Goal: Check status: Check status

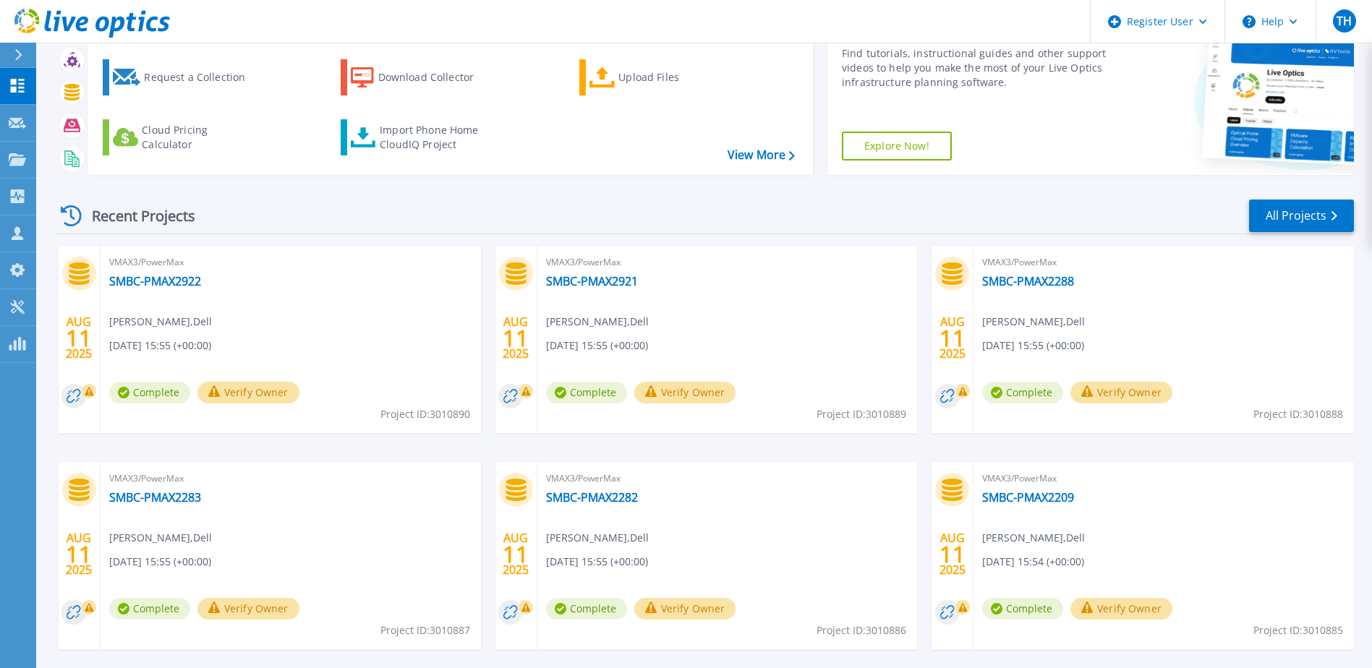
scroll to position [133, 0]
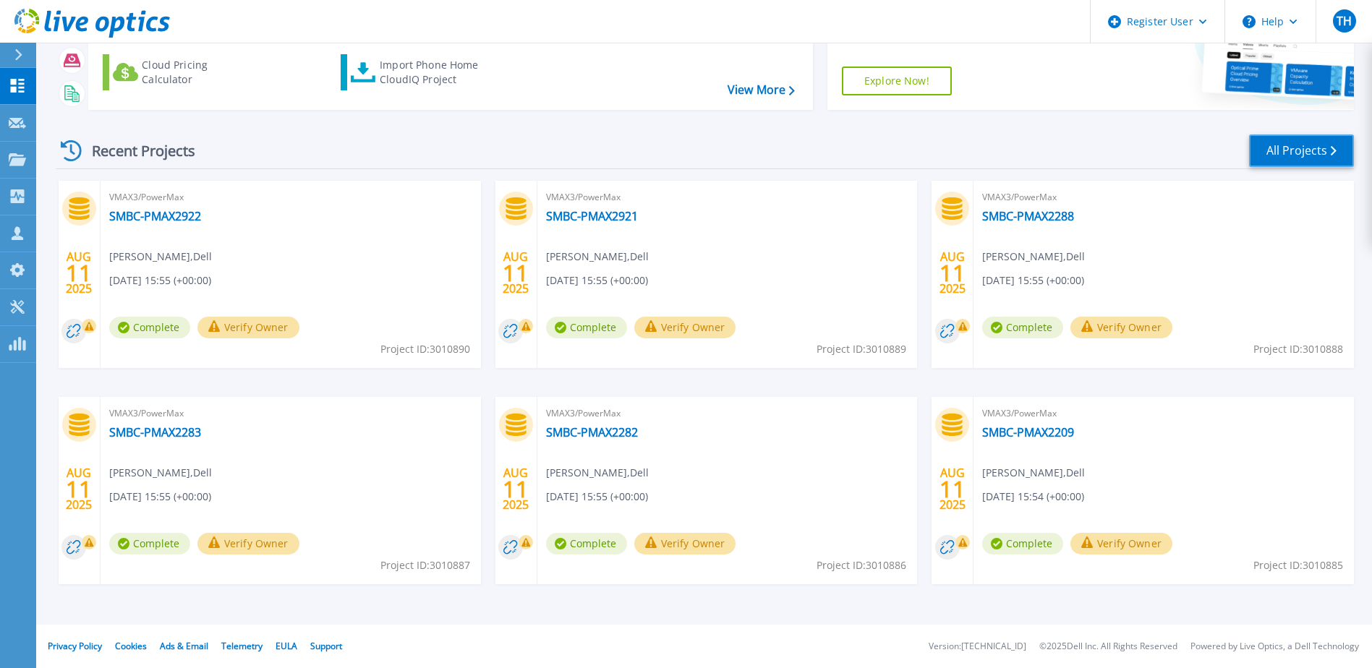
click at [1334, 140] on link "All Projects" at bounding box center [1301, 151] width 105 height 33
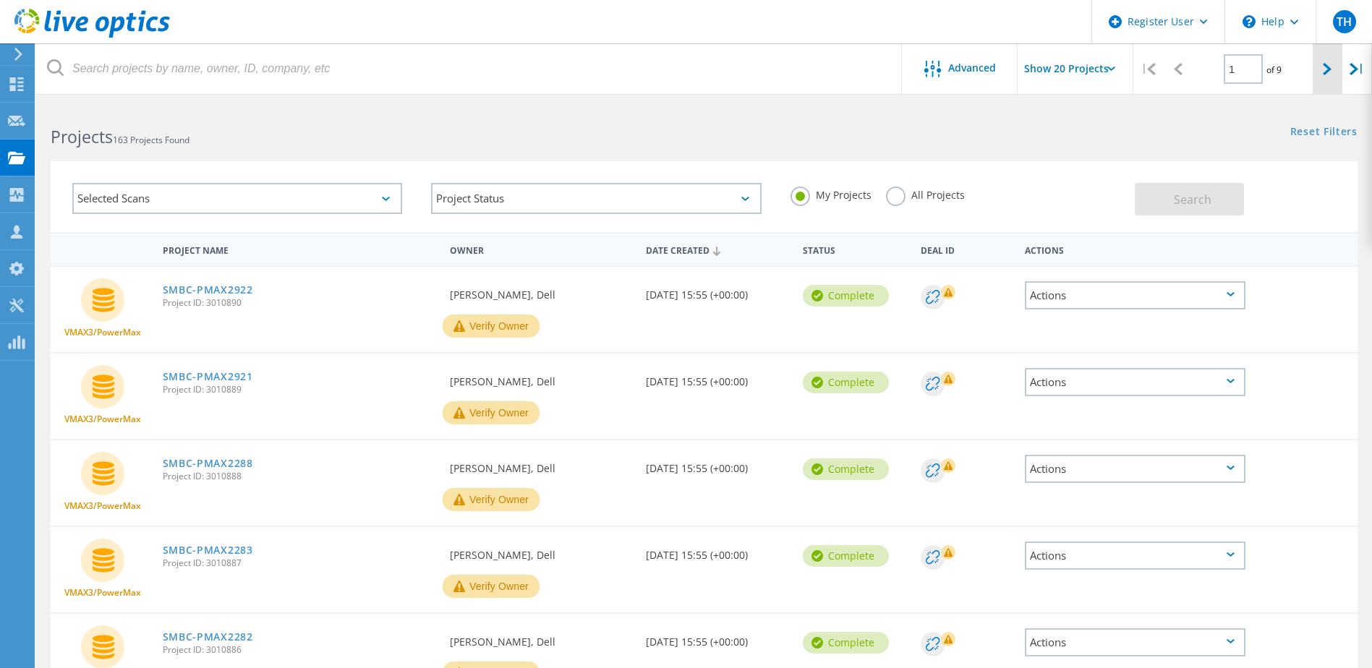
click at [1325, 70] on icon at bounding box center [1327, 69] width 9 height 12
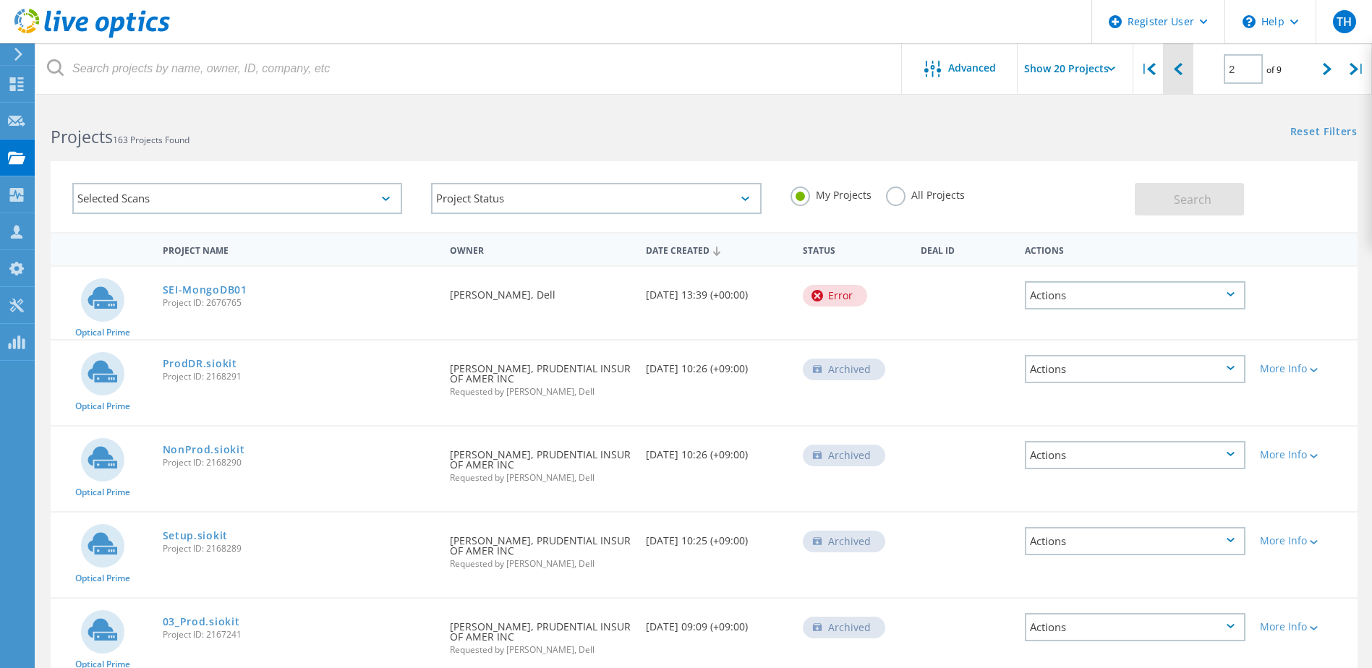
click at [1184, 68] on div at bounding box center [1178, 68] width 30 height 51
type input "1"
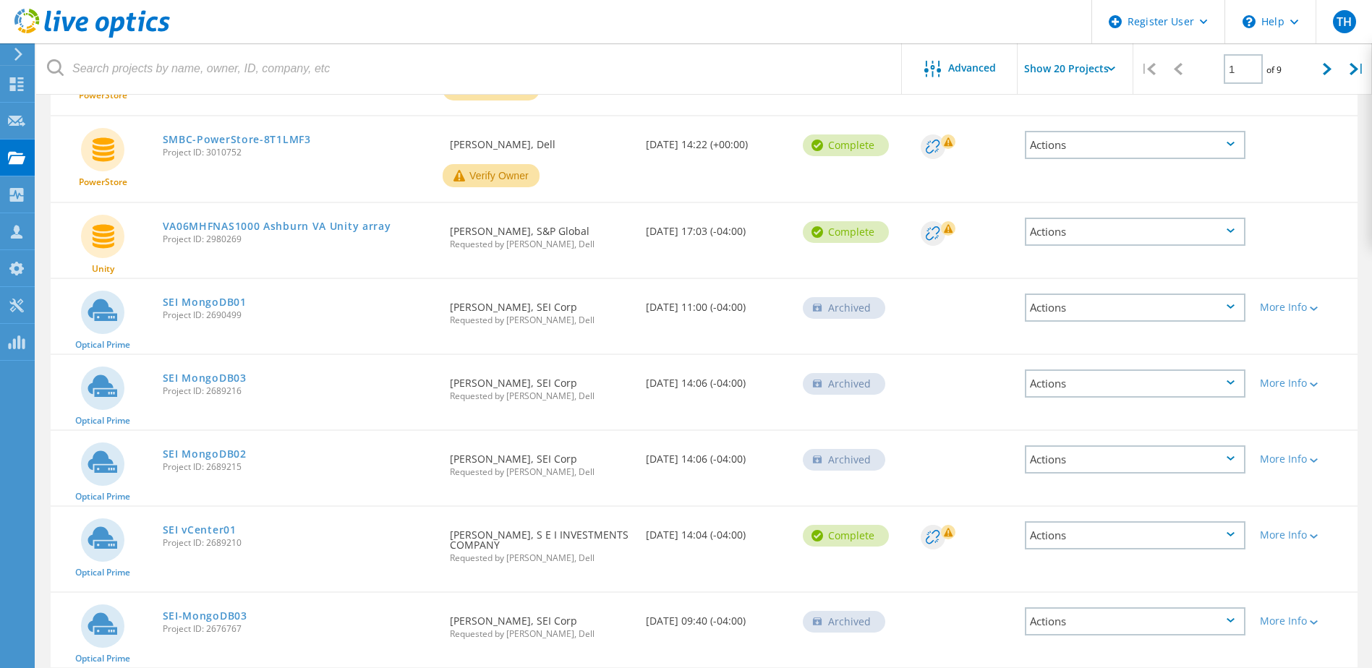
scroll to position [1230, 0]
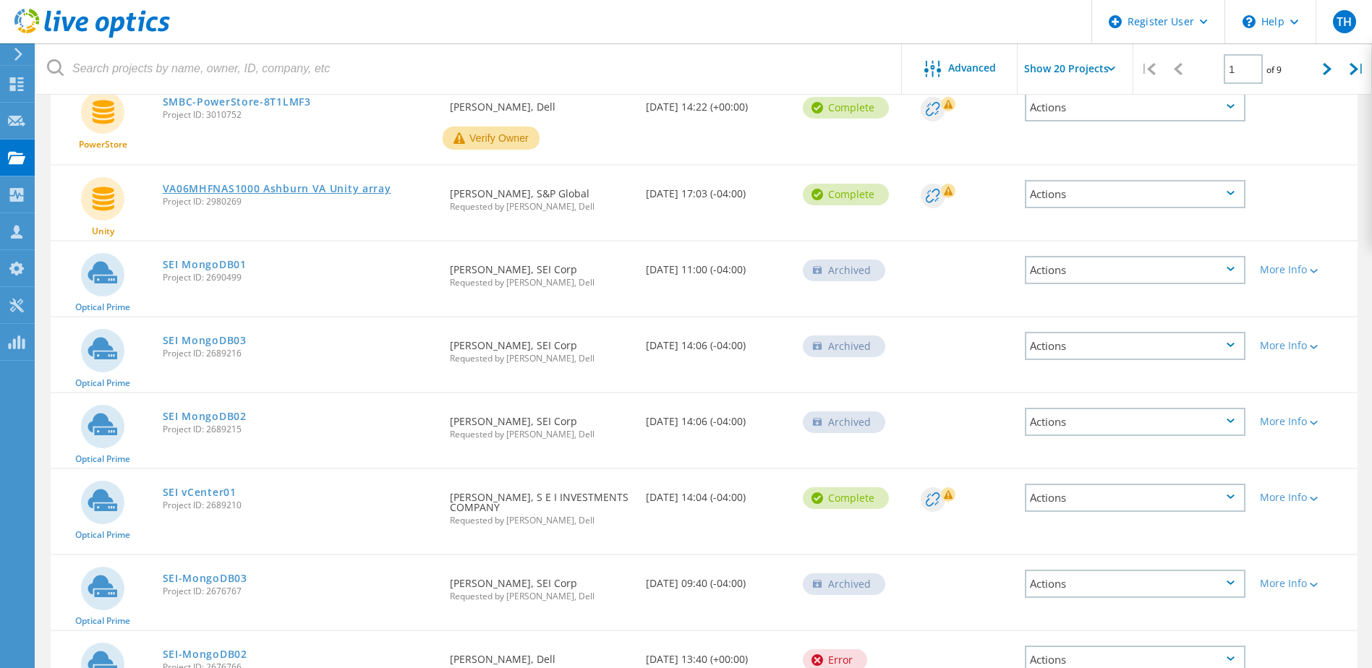
click at [312, 188] on link "VA06MHFNAS1000 Ashburn VA Unity array" at bounding box center [277, 189] width 229 height 10
